Goal: Find specific page/section: Find specific page/section

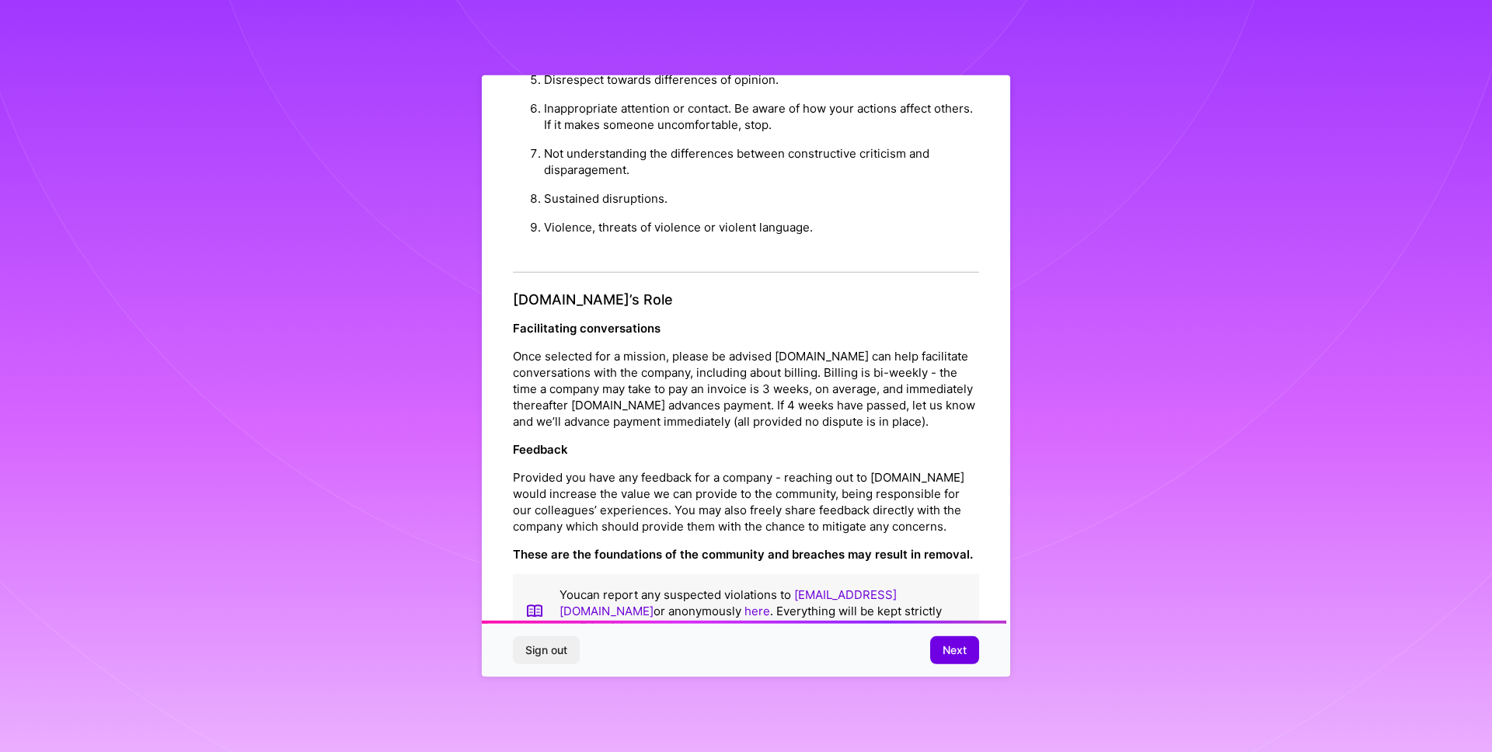
scroll to position [1526, 0]
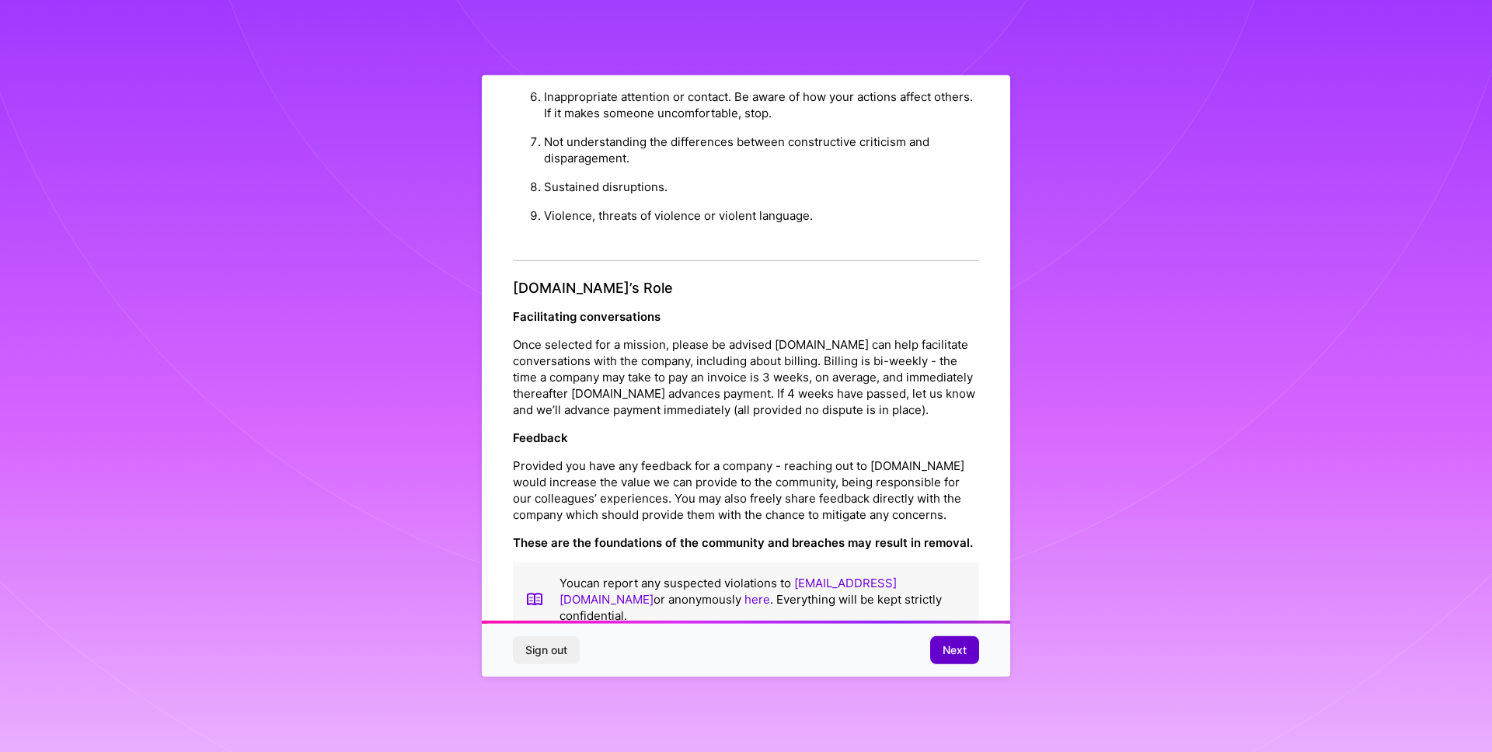
click at [944, 644] on span "Next" at bounding box center [955, 651] width 24 height 16
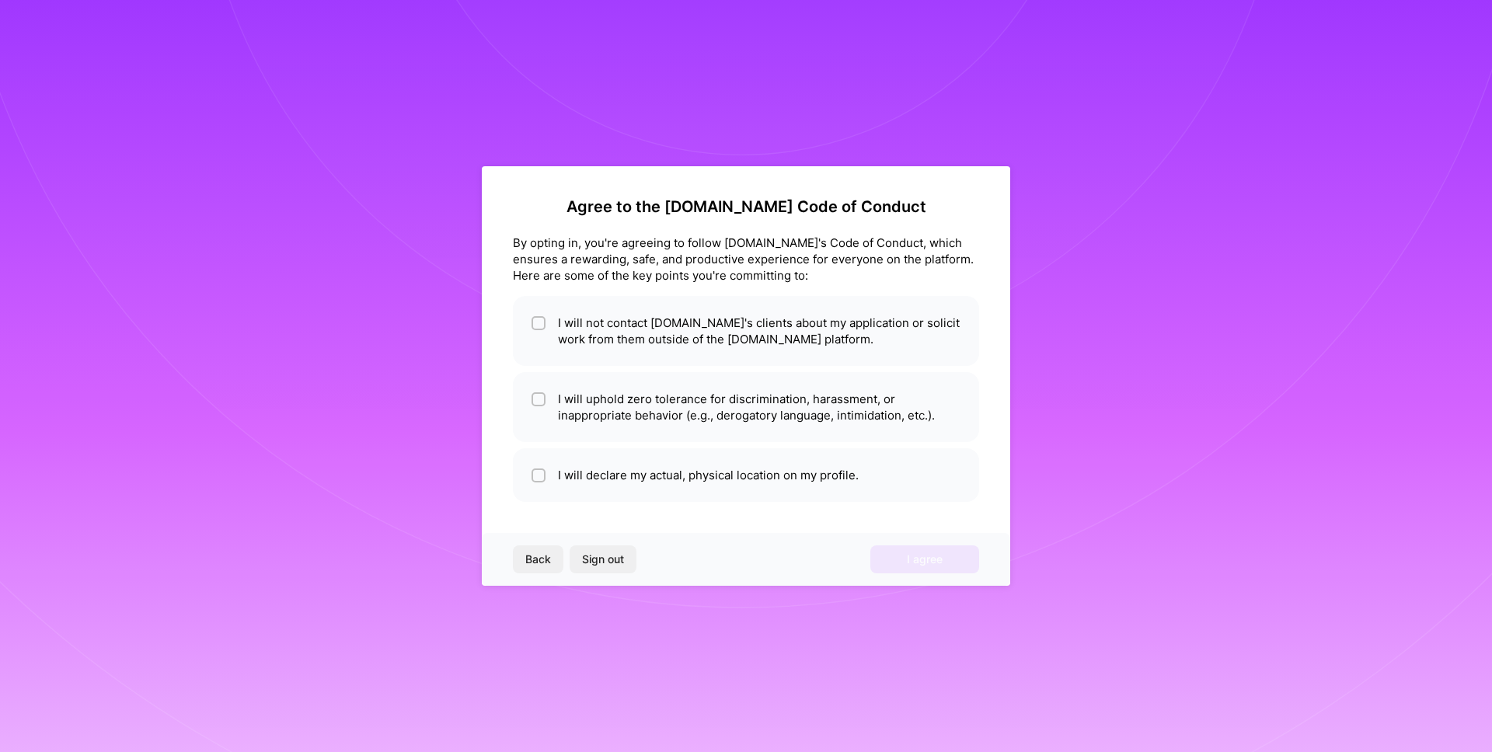
scroll to position [0, 0]
click at [650, 329] on li "I will not contact [DOMAIN_NAME]'s clients about my application or solicit work…" at bounding box center [746, 331] width 466 height 70
checkbox input "true"
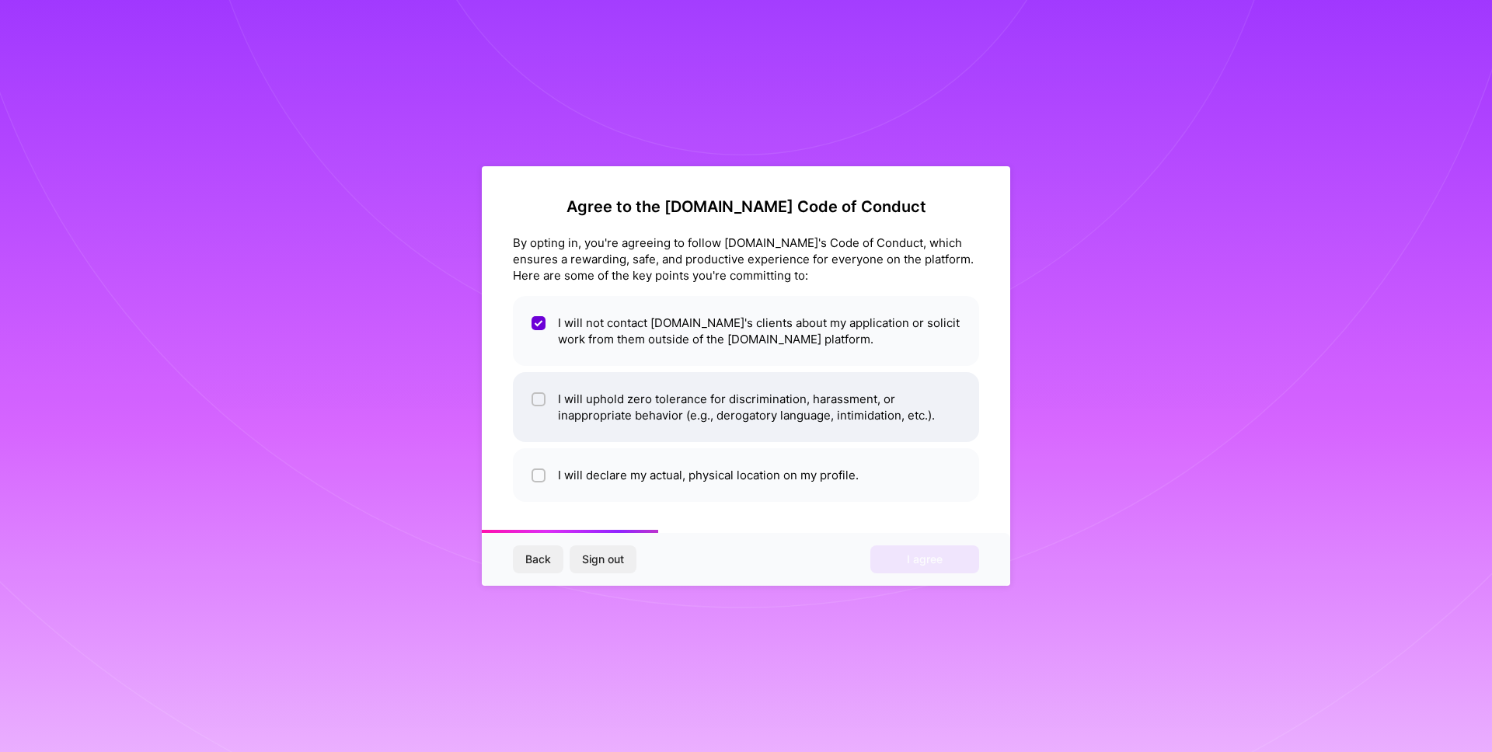
click at [648, 415] on li "I will uphold zero tolerance for discrimination, harassment, or inappropriate b…" at bounding box center [746, 407] width 466 height 70
checkbox input "true"
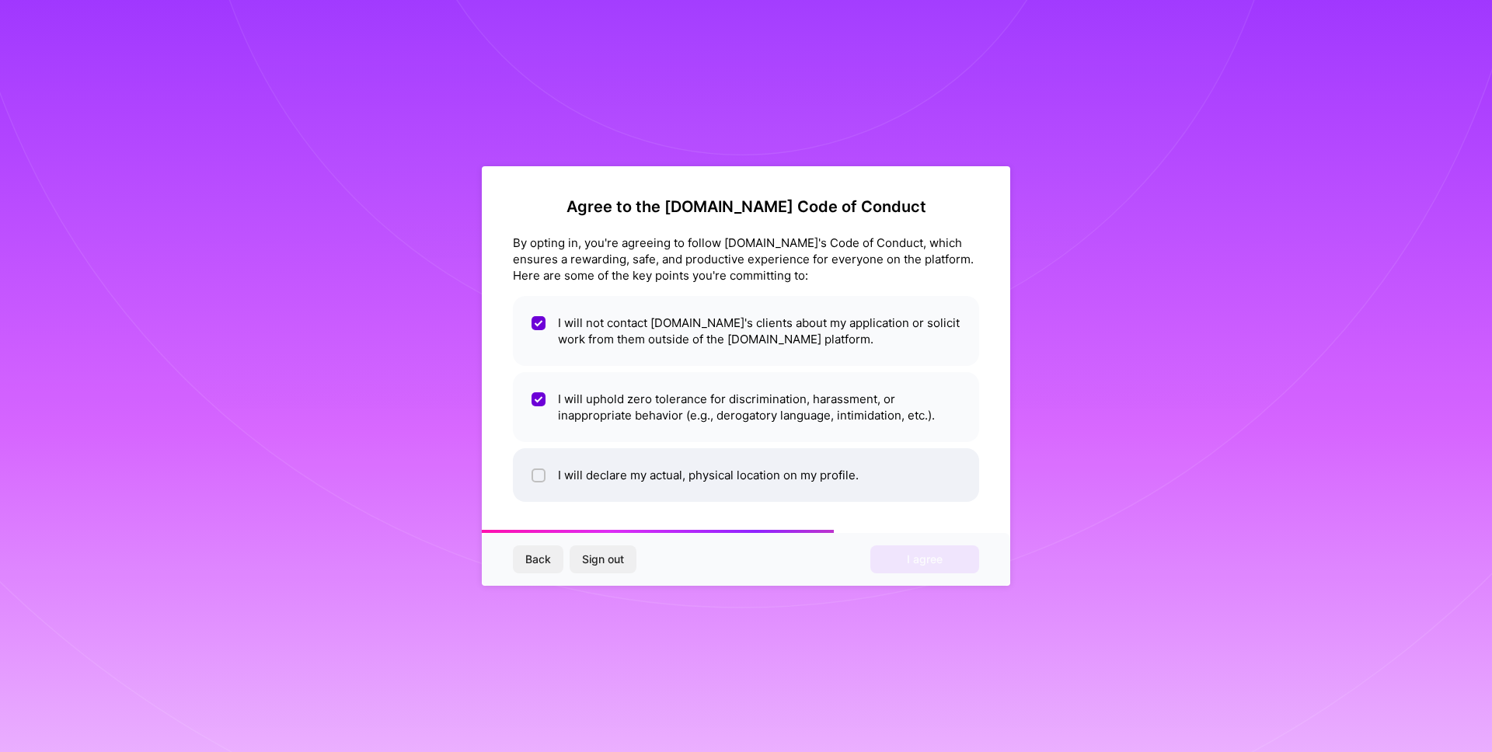
click at [652, 478] on li "I will declare my actual, physical location on my profile." at bounding box center [746, 475] width 466 height 54
checkbox input "true"
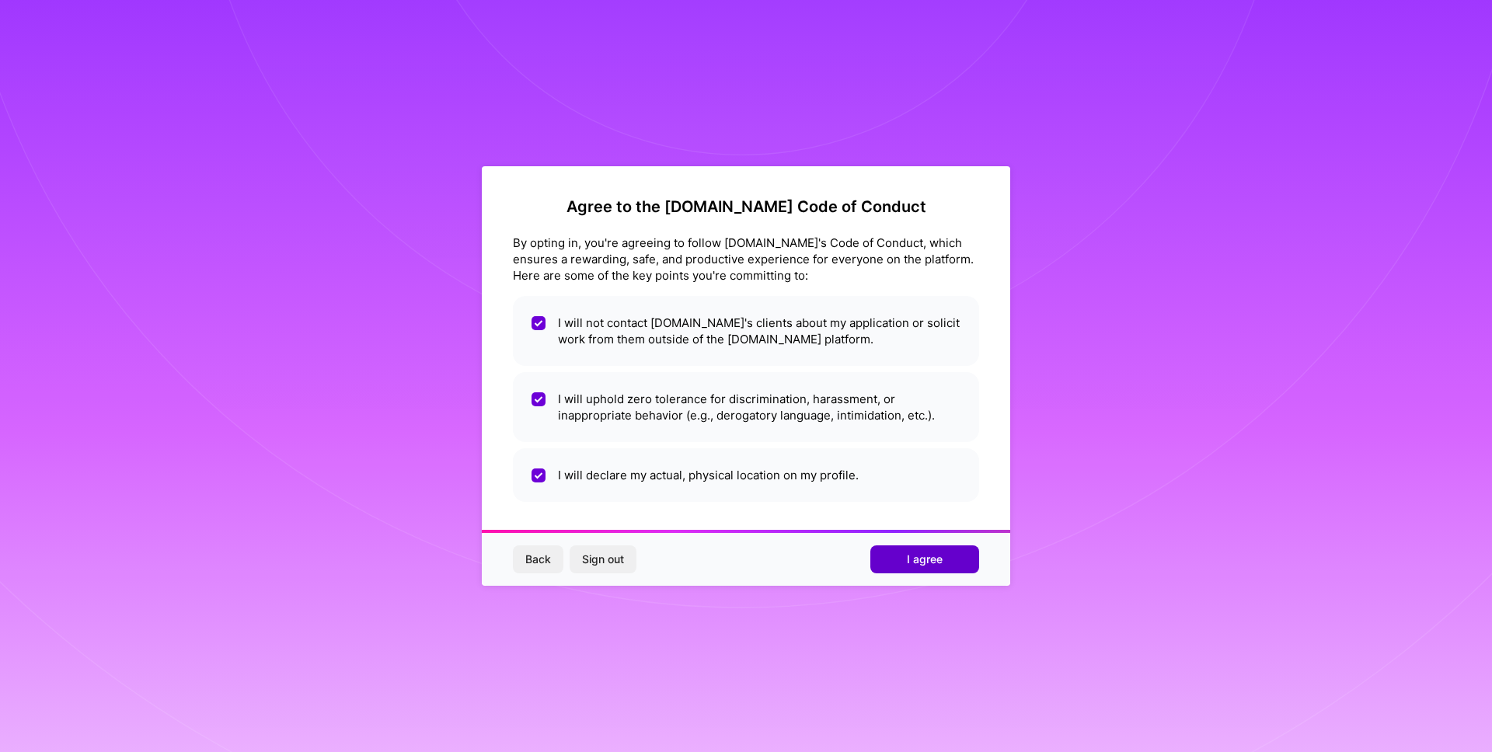
click at [901, 558] on button "I agree" at bounding box center [924, 560] width 109 height 28
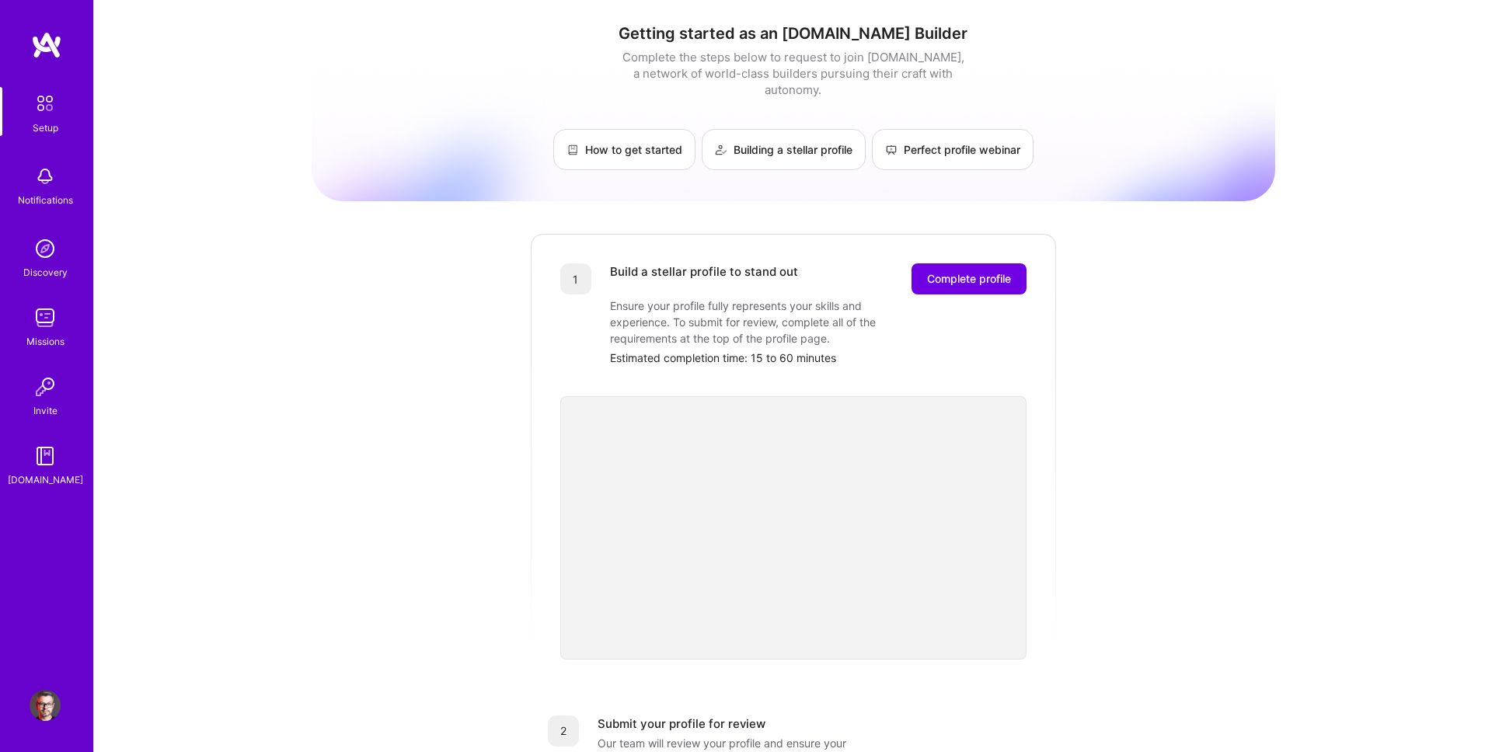
click at [40, 246] on img at bounding box center [45, 248] width 31 height 31
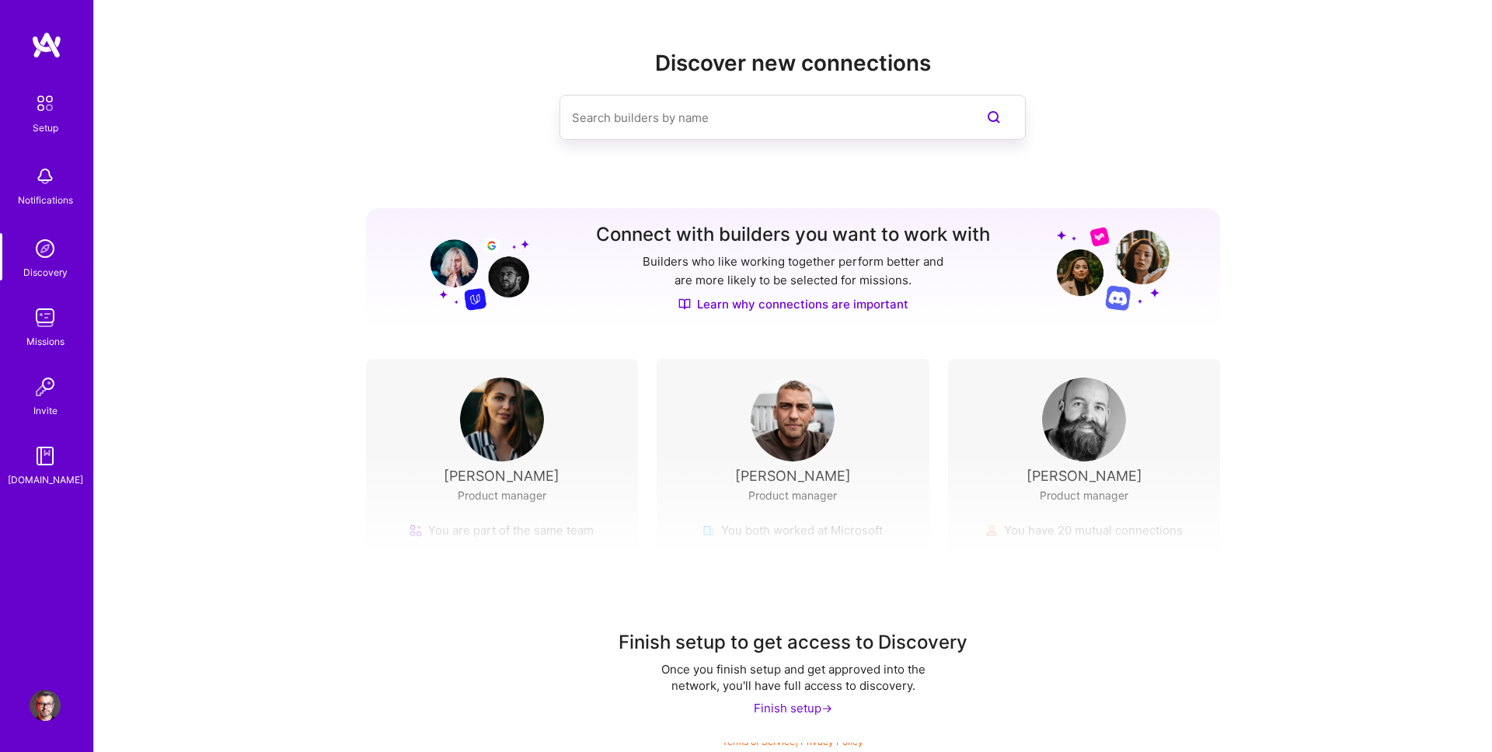
click at [842, 418] on div "[PERSON_NAME] Product manager" at bounding box center [792, 450] width 235 height 145
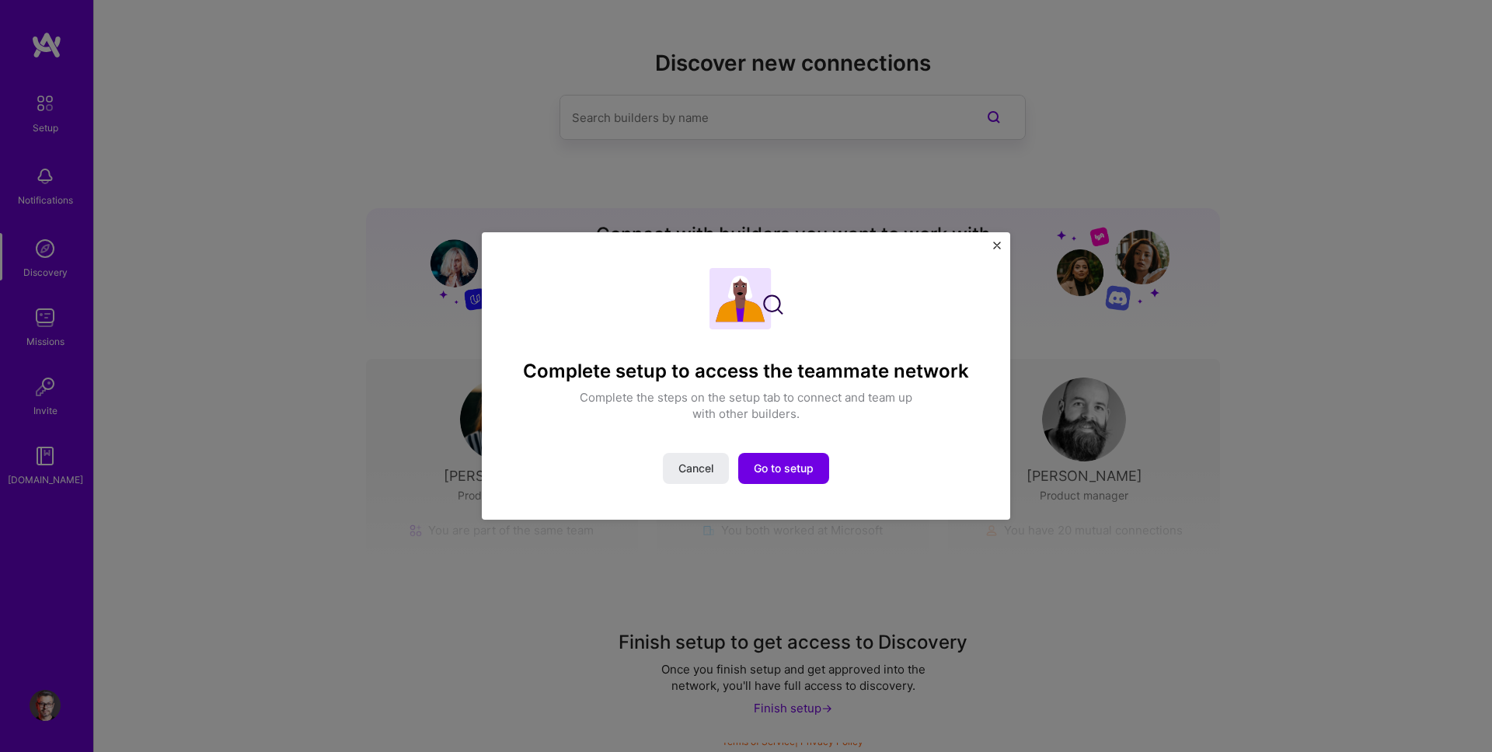
click at [997, 246] on img "Close" at bounding box center [997, 246] width 8 height 8
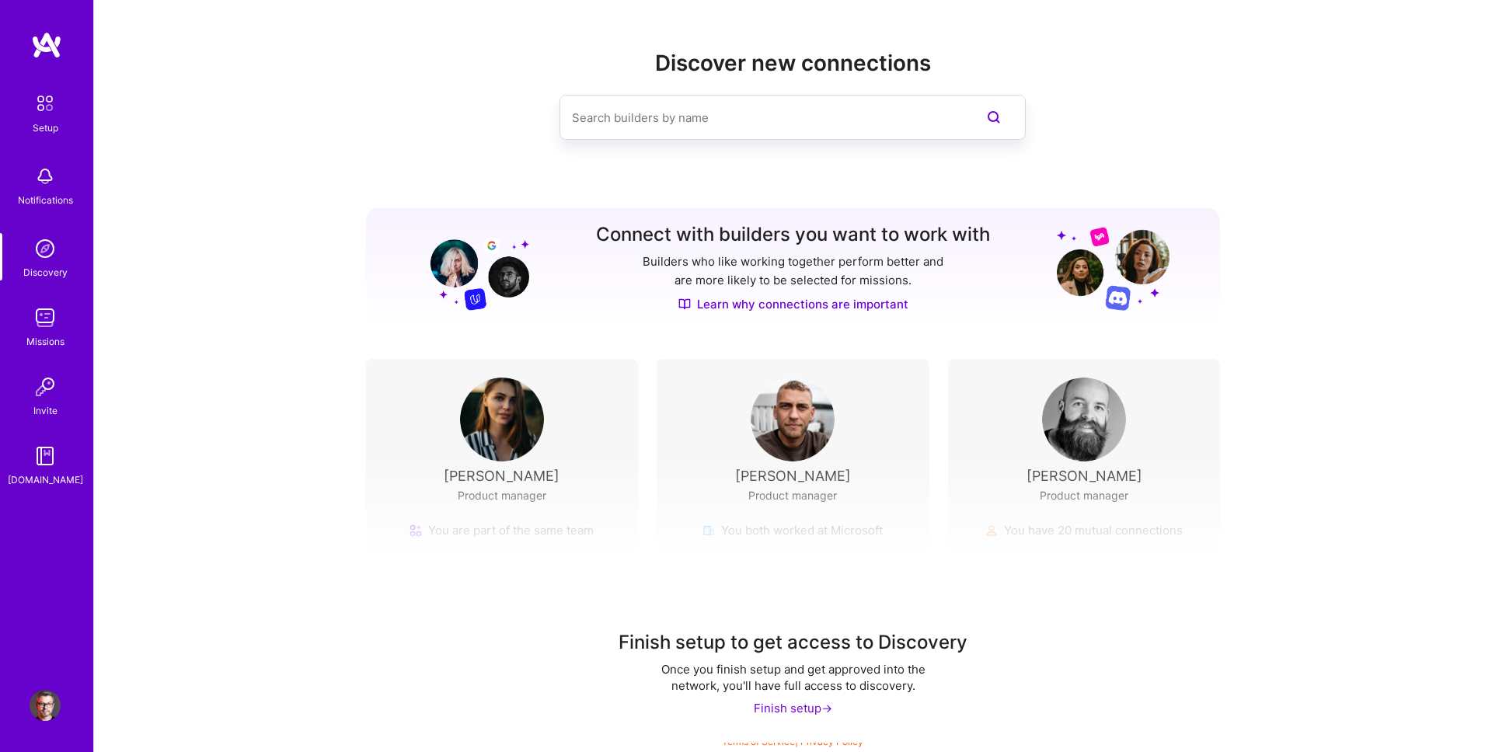
click at [42, 319] on img at bounding box center [45, 317] width 31 height 31
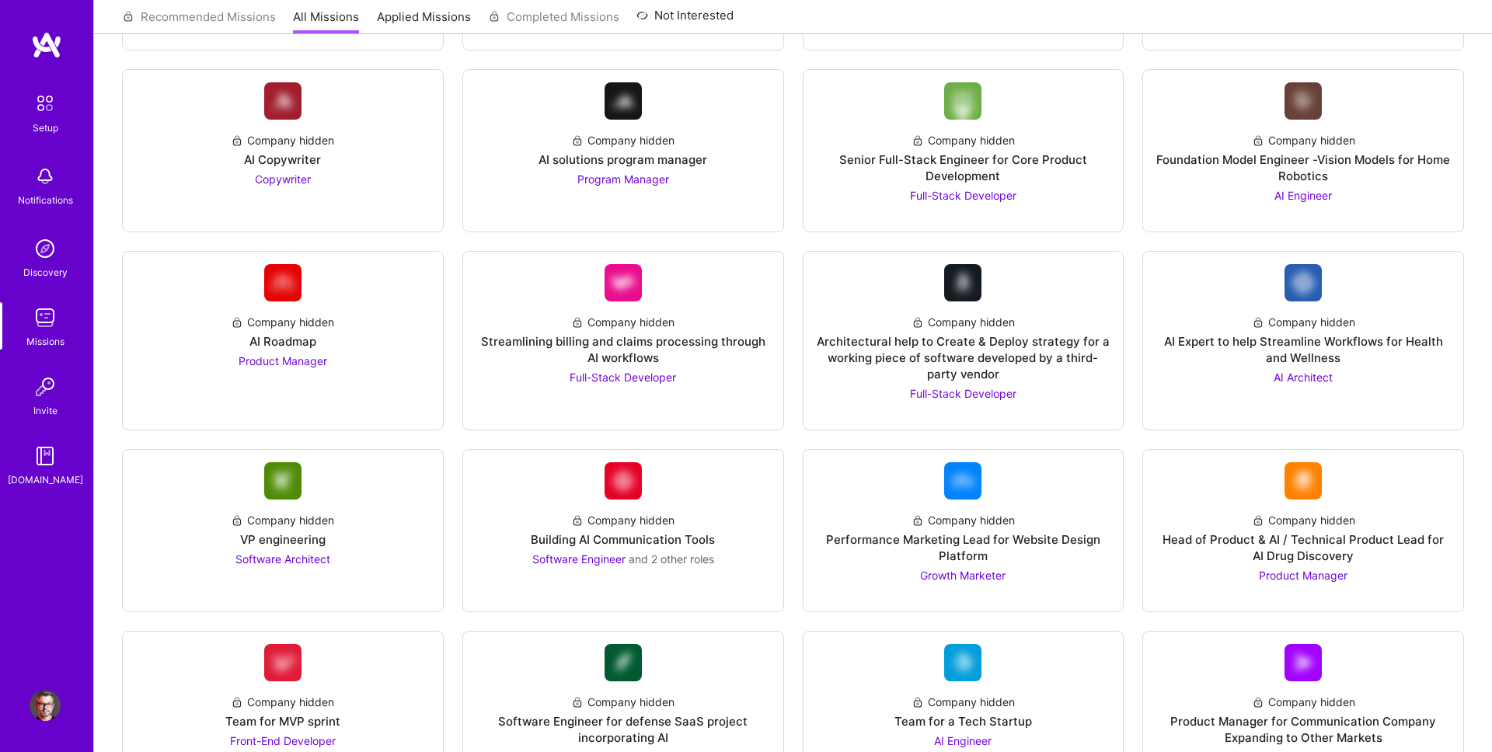
scroll to position [1228, 0]
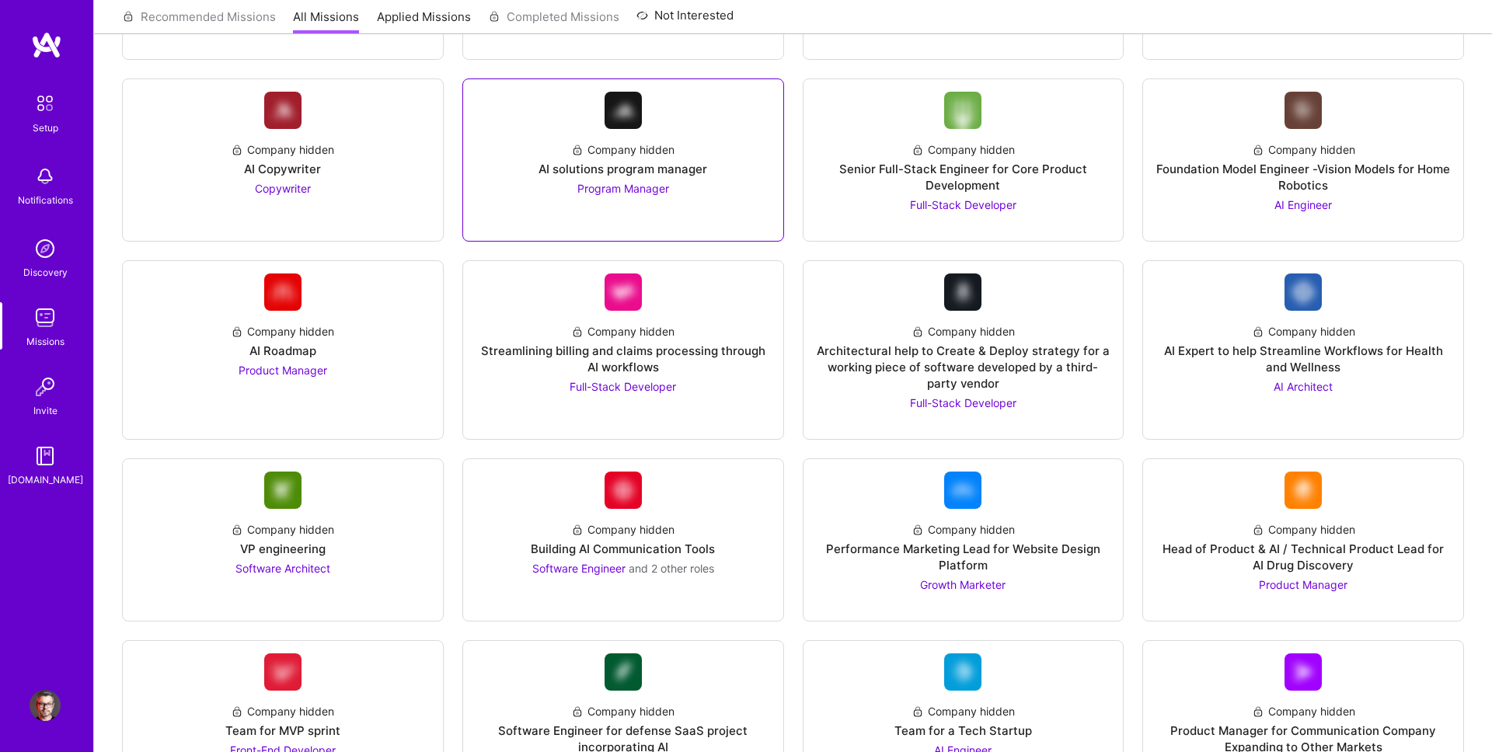
click at [658, 173] on div "AI solutions program manager" at bounding box center [623, 169] width 169 height 16
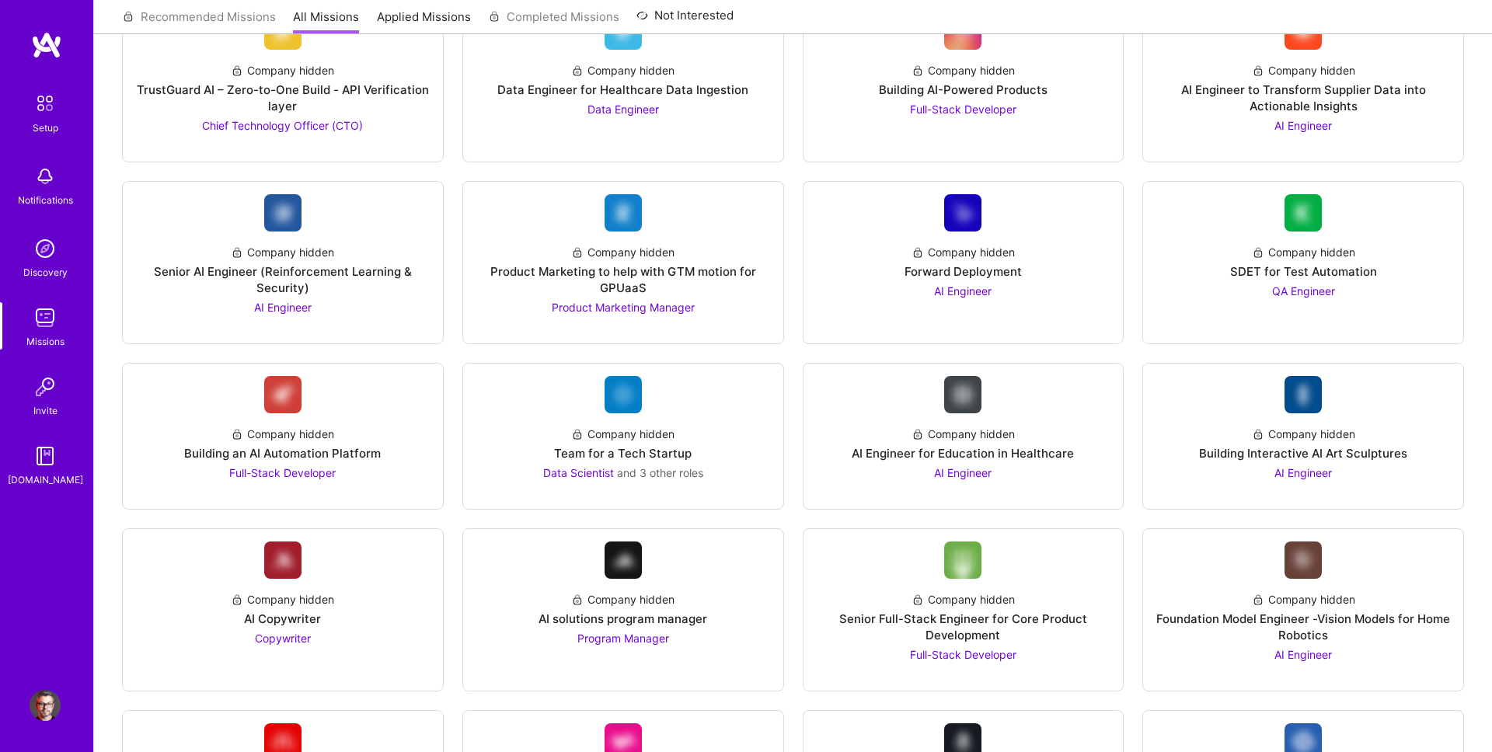
scroll to position [0, 0]
